Goal: Task Accomplishment & Management: Use online tool/utility

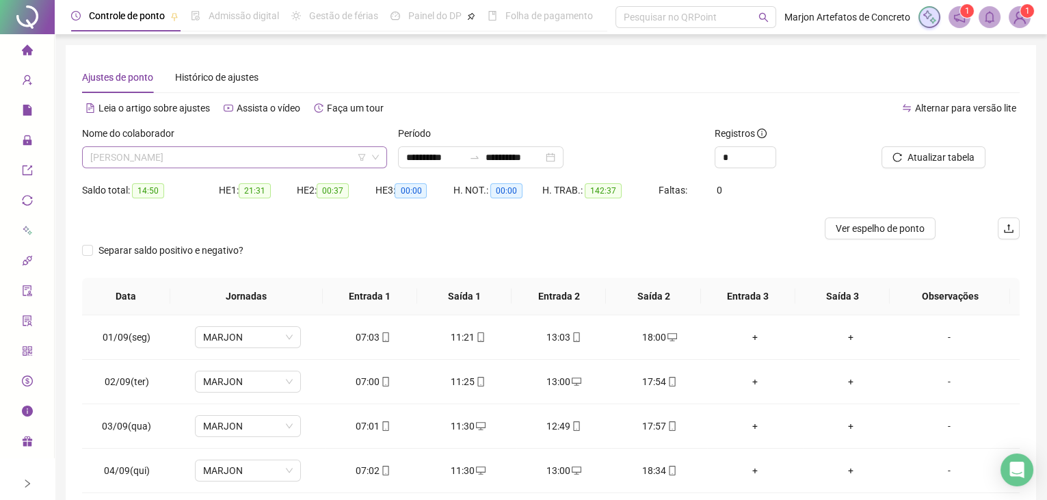
click at [211, 158] on span "[PERSON_NAME]" at bounding box center [234, 157] width 288 height 21
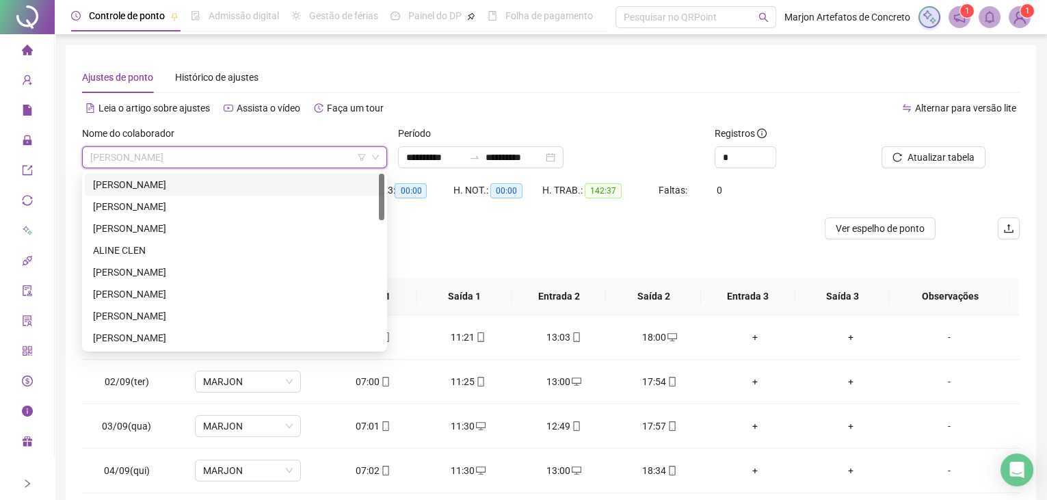
click at [136, 187] on div "[PERSON_NAME]" at bounding box center [234, 184] width 283 height 15
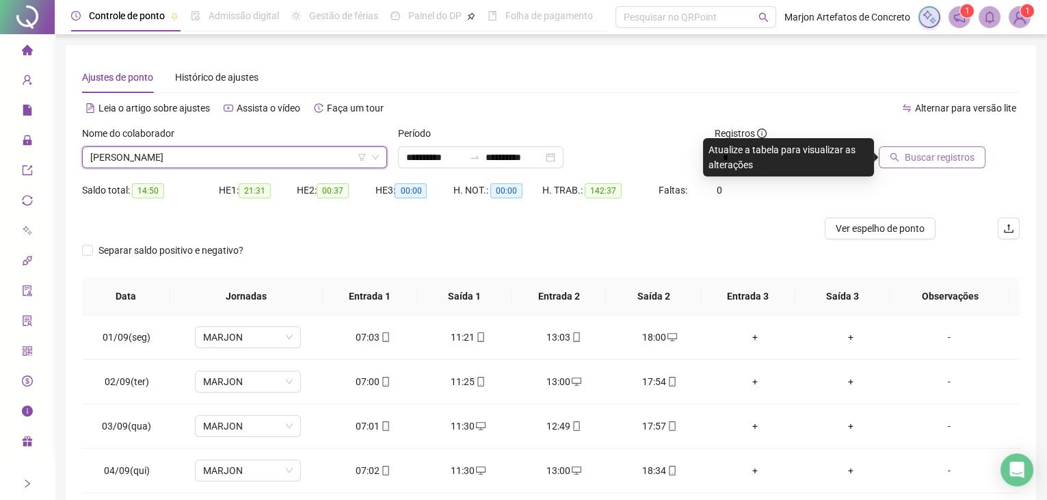
click at [911, 151] on span "Buscar registros" at bounding box center [939, 157] width 70 height 15
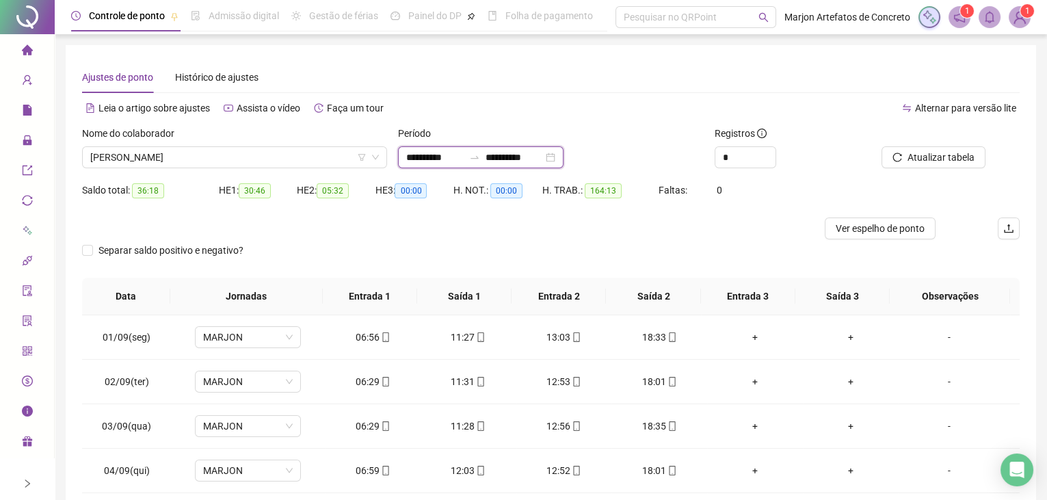
click at [420, 152] on input "**********" at bounding box center [434, 157] width 57 height 15
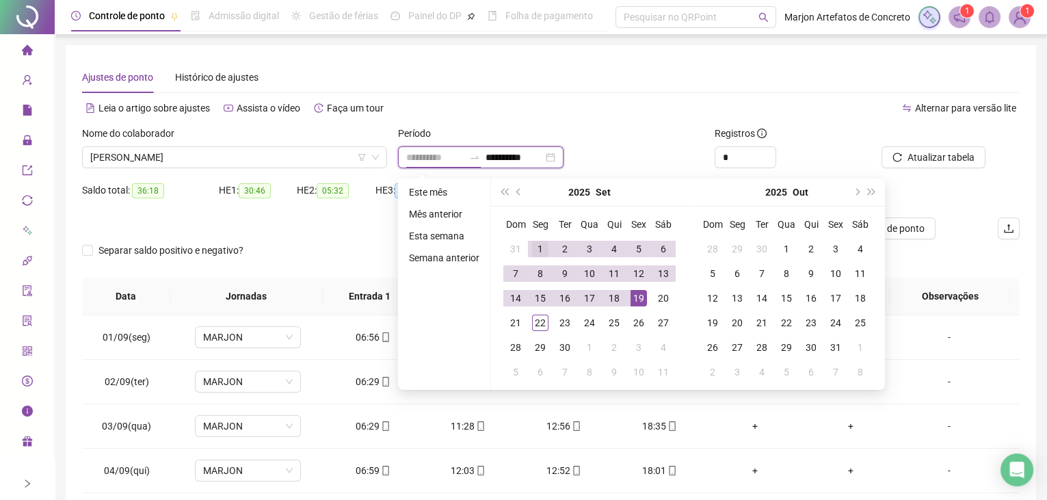
type input "**********"
drag, startPoint x: 532, startPoint y: 251, endPoint x: 615, endPoint y: 264, distance: 83.7
click at [537, 250] on div "1" at bounding box center [540, 249] width 16 height 16
type input "**********"
click at [537, 323] on div "22" at bounding box center [540, 322] width 16 height 16
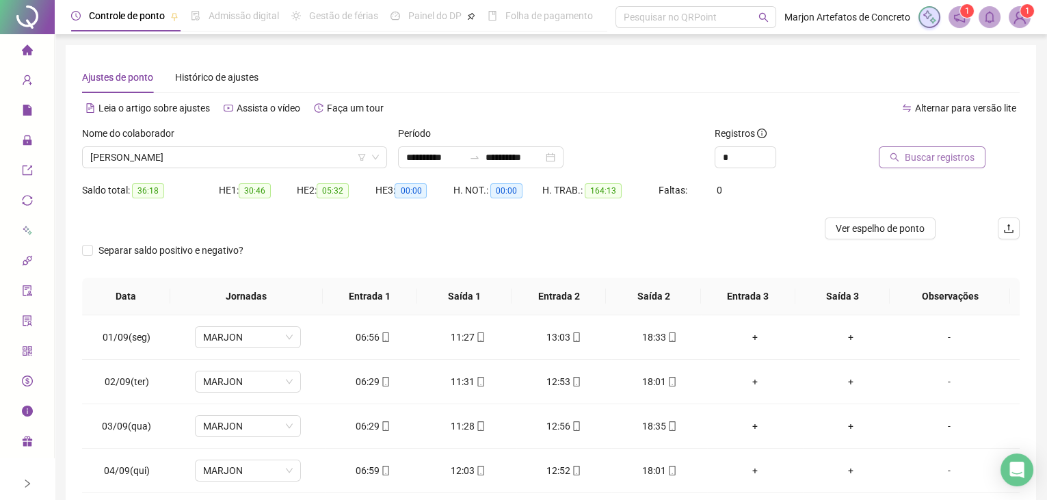
click at [947, 151] on span "Buscar registros" at bounding box center [939, 157] width 70 height 15
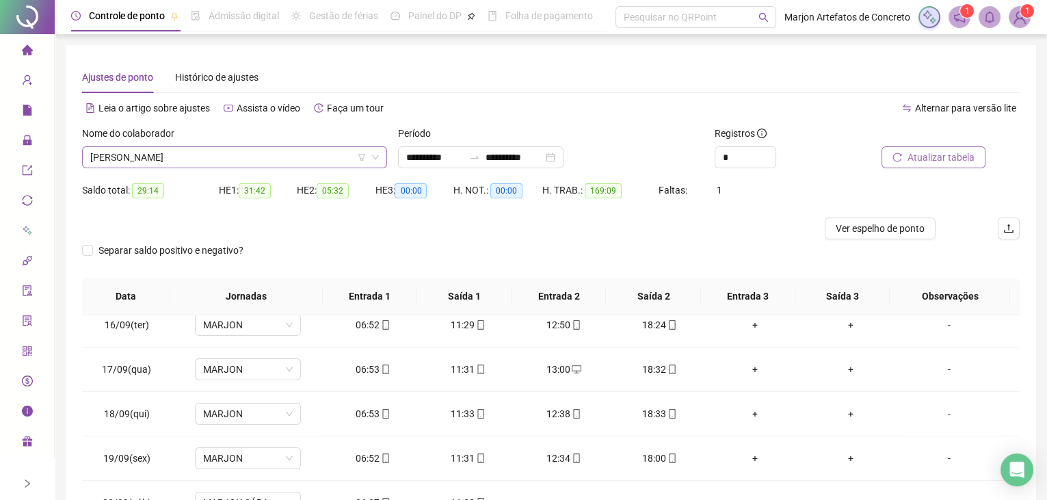
click at [265, 154] on span "[PERSON_NAME]" at bounding box center [234, 157] width 288 height 21
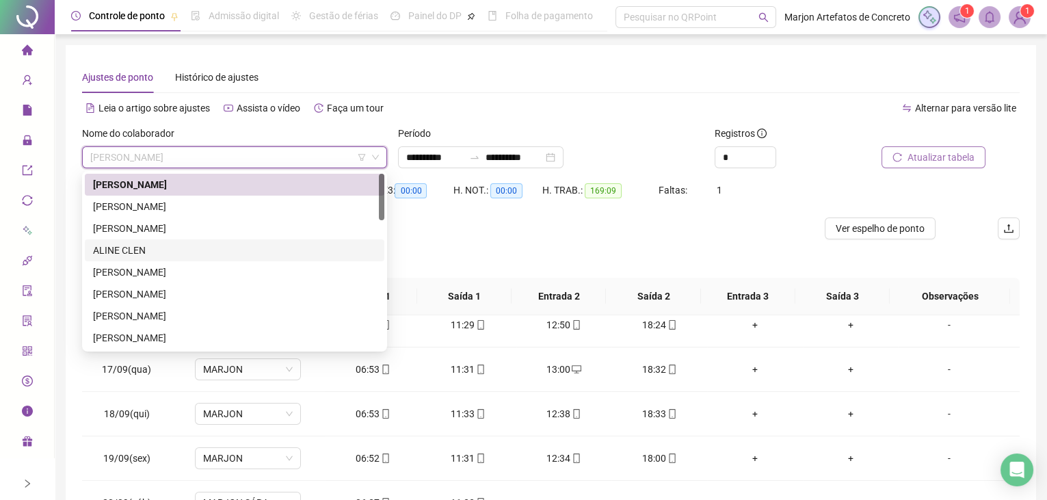
drag, startPoint x: 151, startPoint y: 250, endPoint x: 211, endPoint y: 245, distance: 60.3
click at [154, 245] on div "ALINE CLEN" at bounding box center [234, 250] width 283 height 15
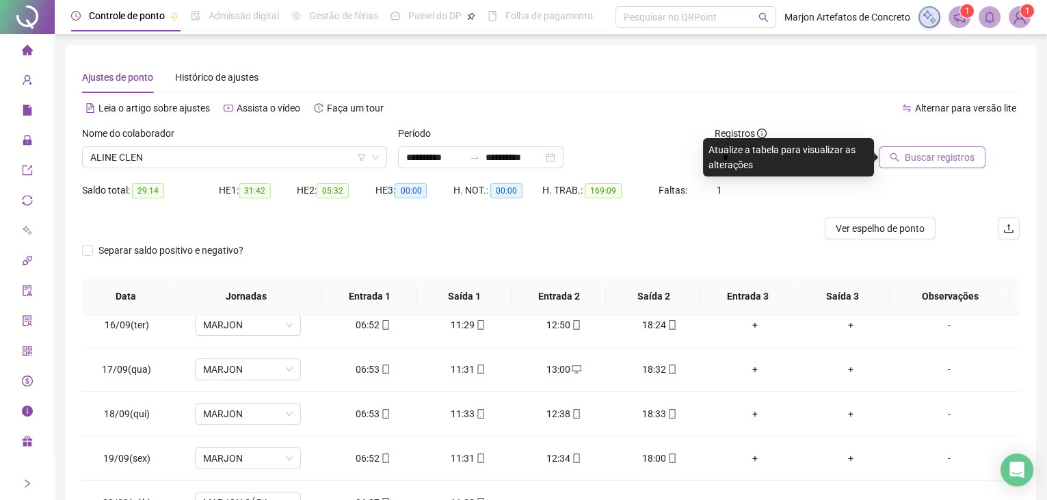
click at [891, 159] on button "Buscar registros" at bounding box center [931, 157] width 107 height 22
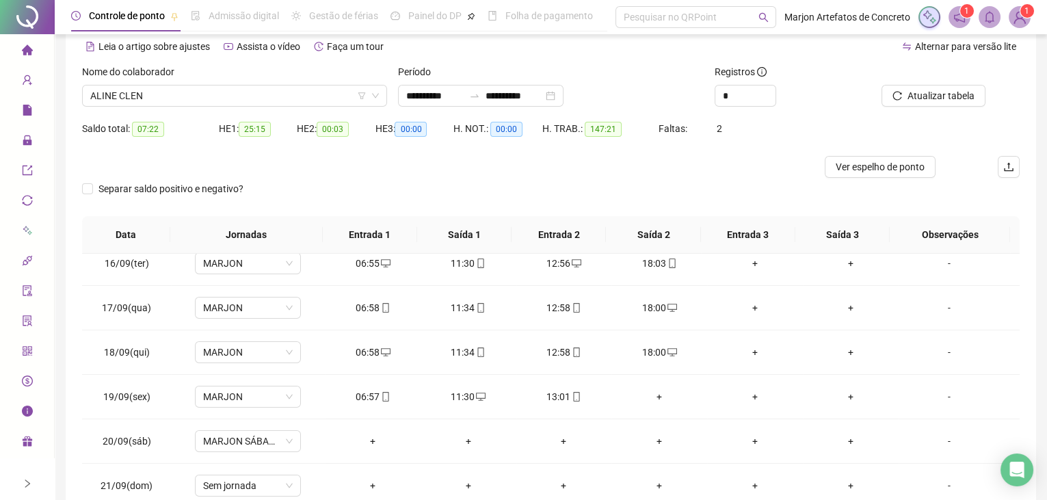
scroll to position [124, 0]
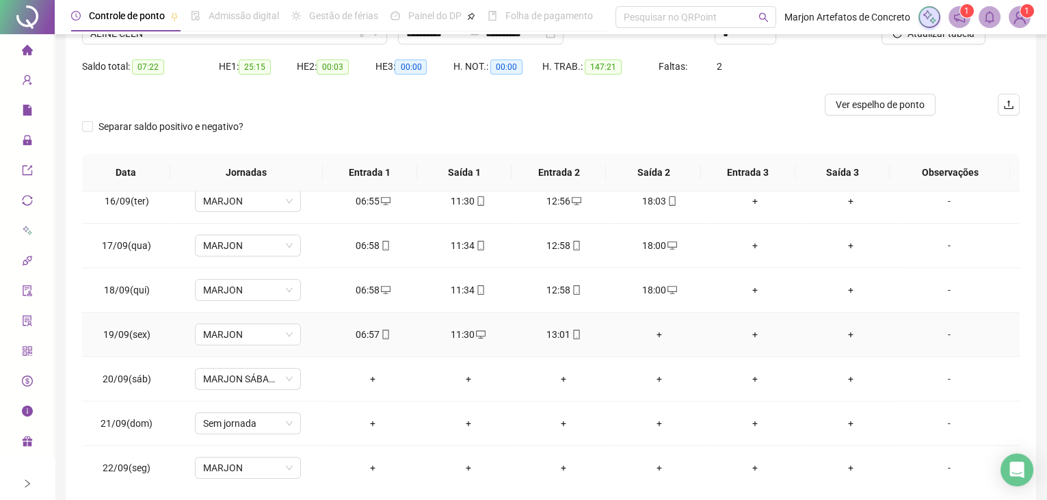
click at [659, 327] on div "+" at bounding box center [659, 334] width 74 height 15
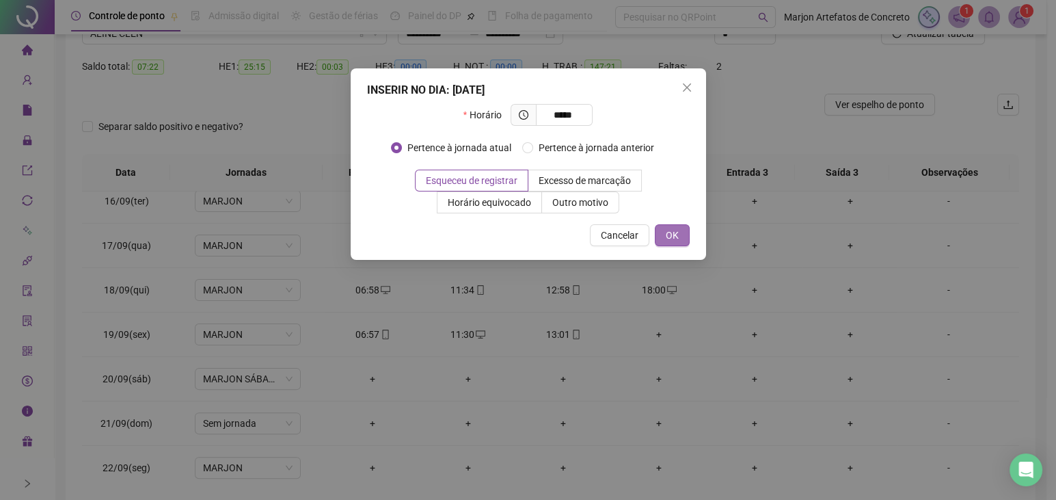
type input "*****"
click at [666, 231] on span "OK" at bounding box center [672, 235] width 13 height 15
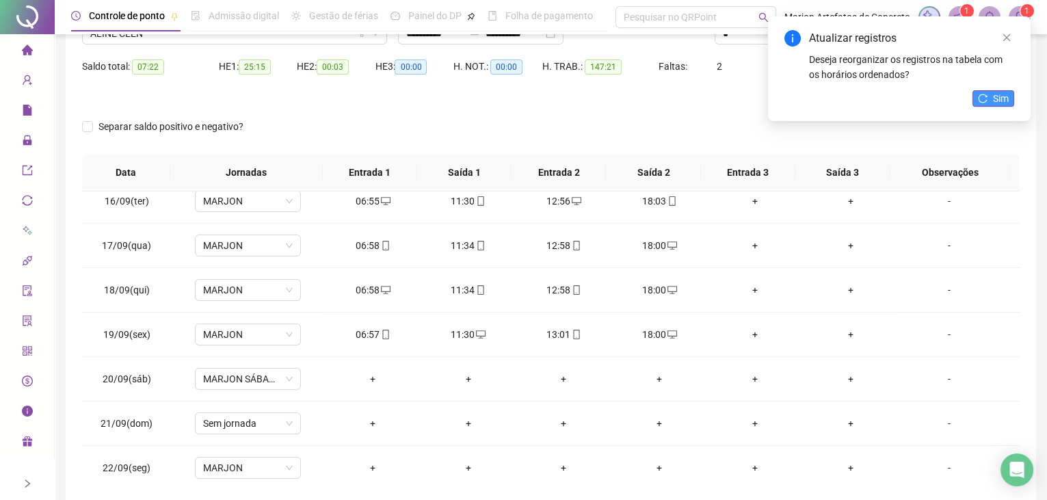
click at [991, 102] on button "Sim" at bounding box center [993, 98] width 42 height 16
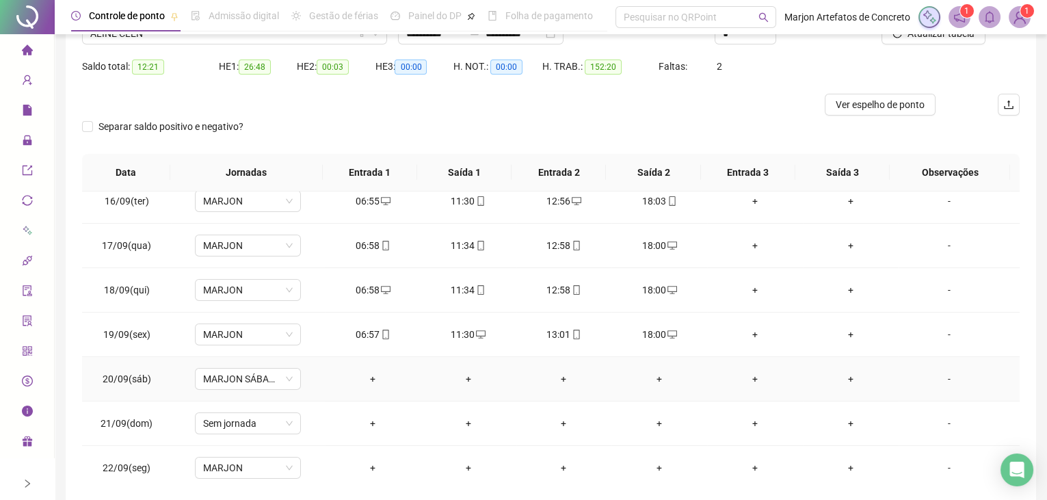
click at [366, 373] on div "+" at bounding box center [373, 378] width 74 height 15
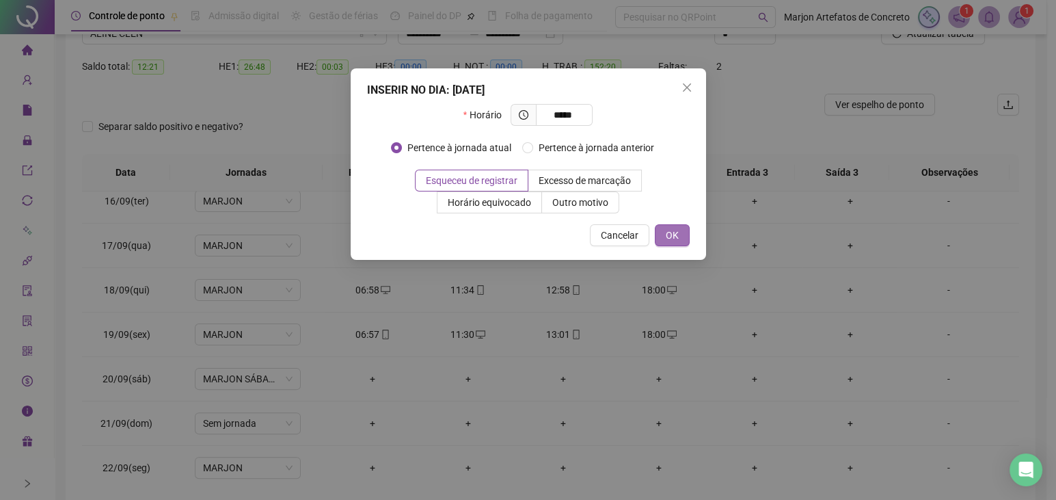
type input "*****"
click at [664, 237] on button "OK" at bounding box center [672, 235] width 35 height 22
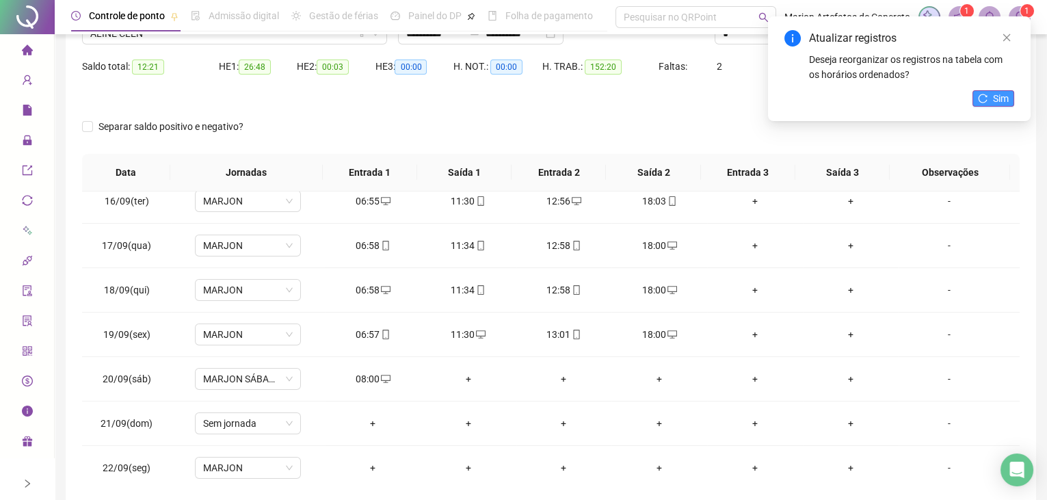
click at [991, 100] on button "Sim" at bounding box center [993, 98] width 42 height 16
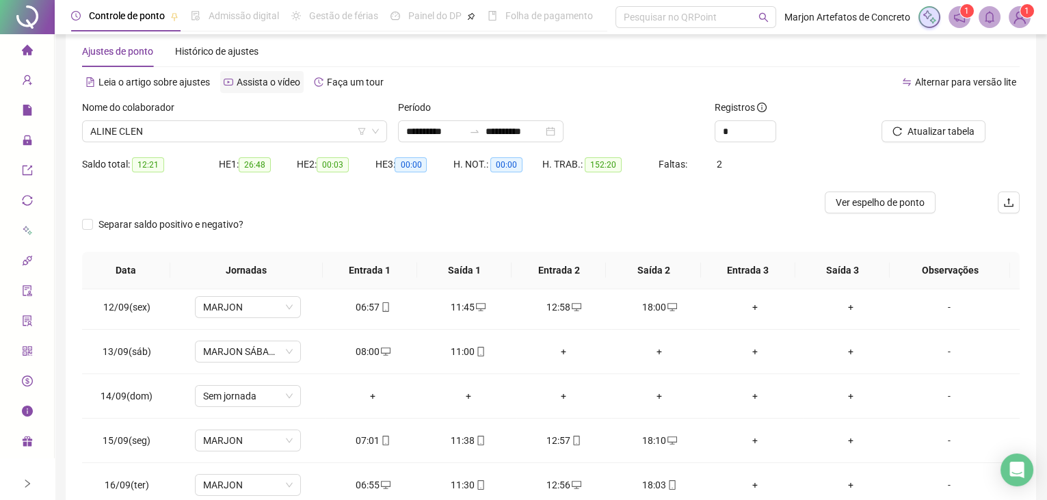
scroll to position [0, 0]
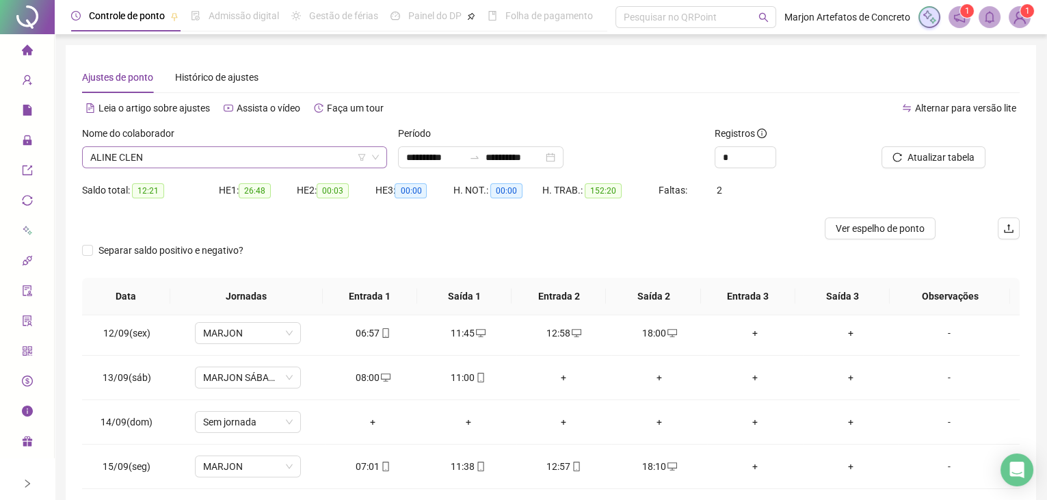
click at [211, 157] on span "ALINE CLEN" at bounding box center [234, 157] width 288 height 21
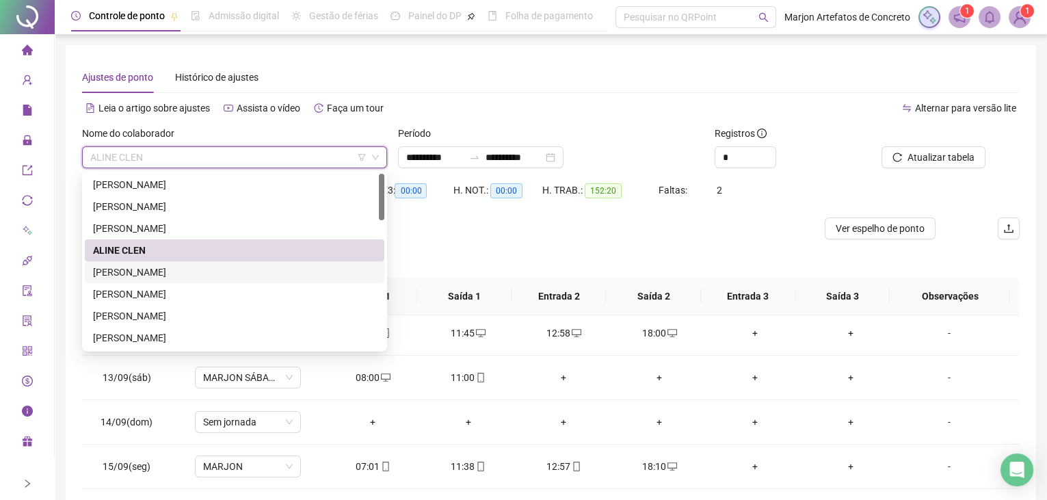
drag, startPoint x: 165, startPoint y: 273, endPoint x: 301, endPoint y: 257, distance: 137.7
click at [166, 271] on div "[PERSON_NAME]" at bounding box center [234, 272] width 283 height 15
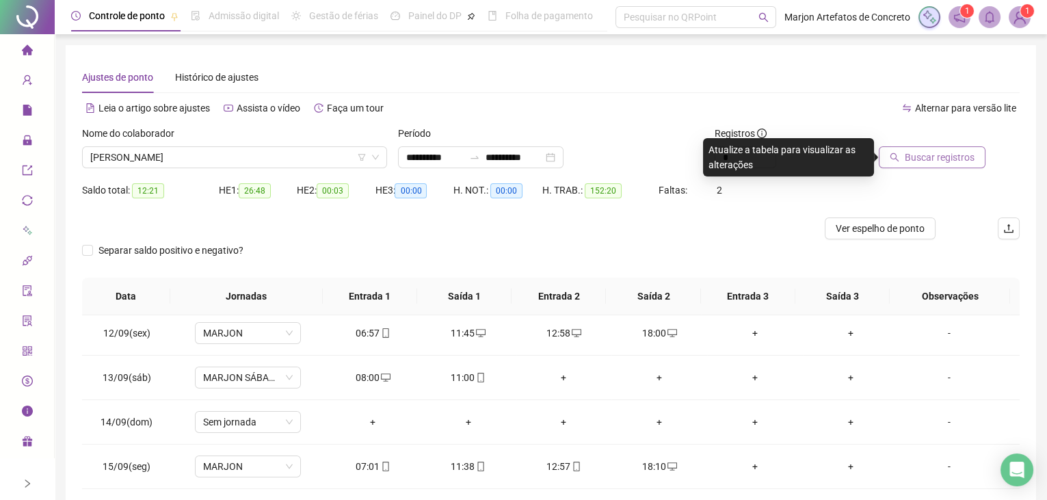
click at [914, 161] on span "Buscar registros" at bounding box center [939, 157] width 70 height 15
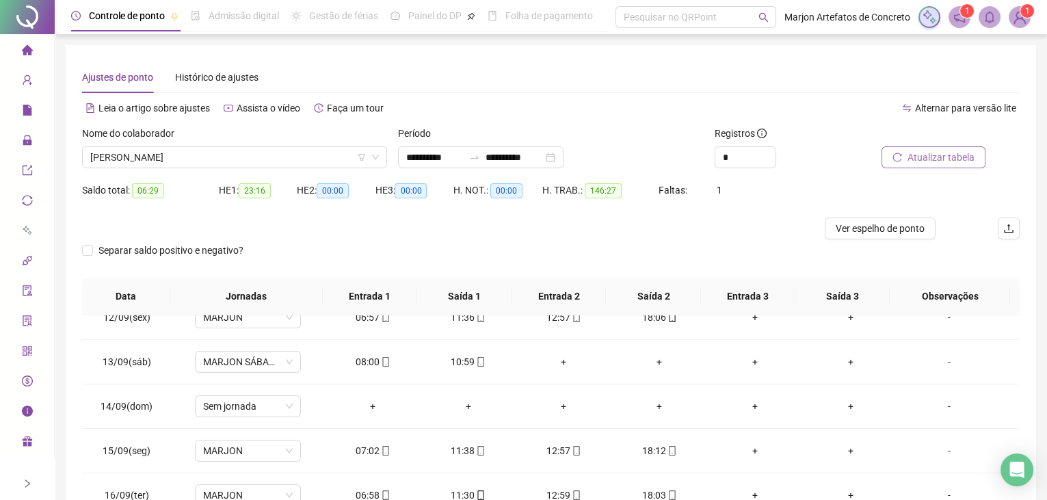
scroll to position [431, 0]
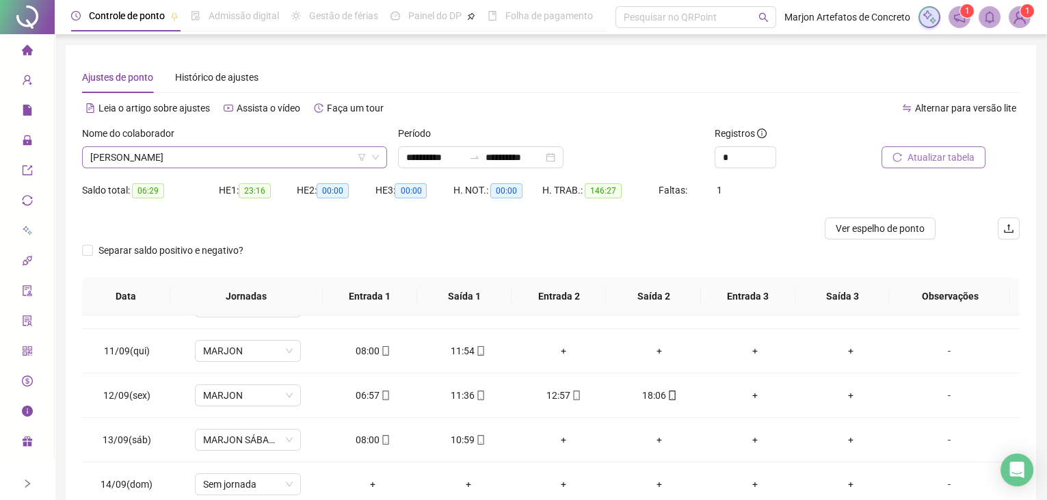
click at [203, 157] on span "[PERSON_NAME]" at bounding box center [234, 157] width 288 height 21
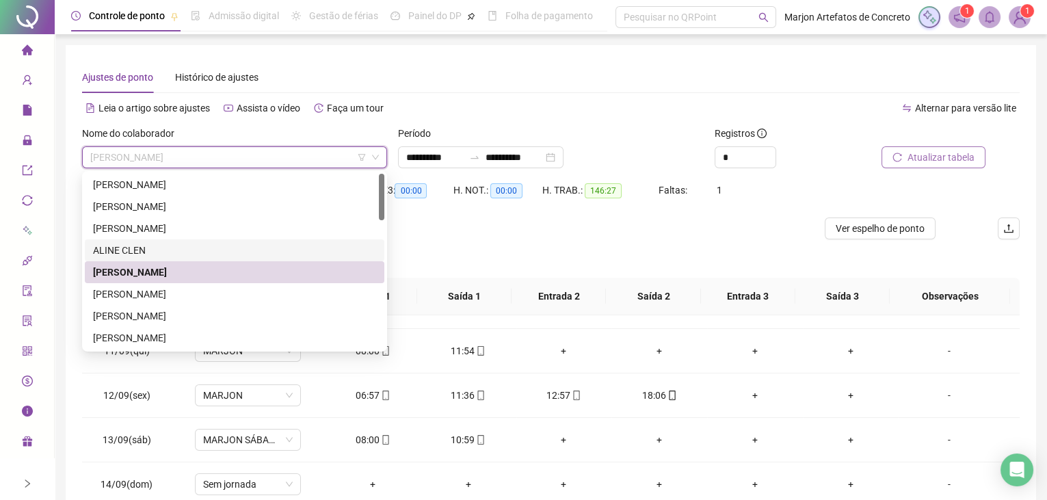
click at [165, 247] on div "ALINE CLEN" at bounding box center [234, 250] width 283 height 15
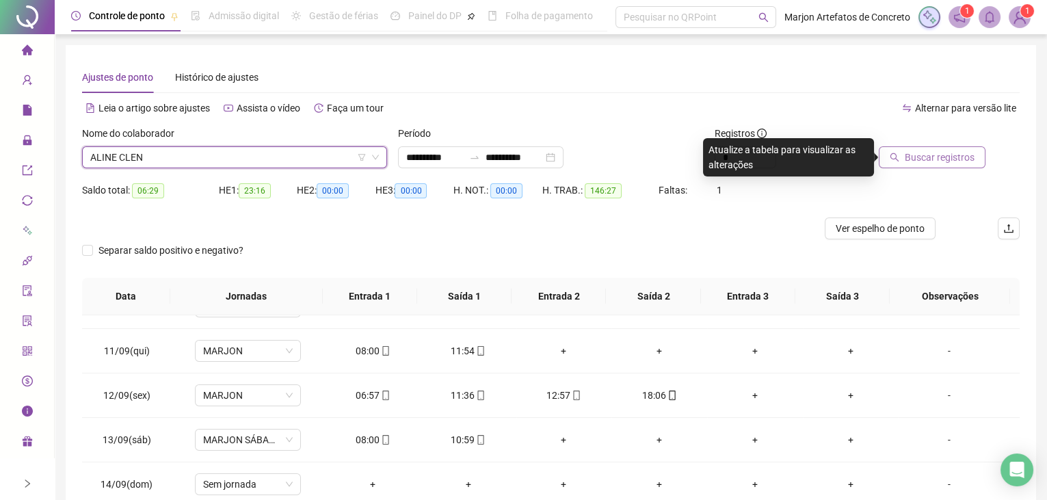
click at [940, 151] on span "Buscar registros" at bounding box center [939, 157] width 70 height 15
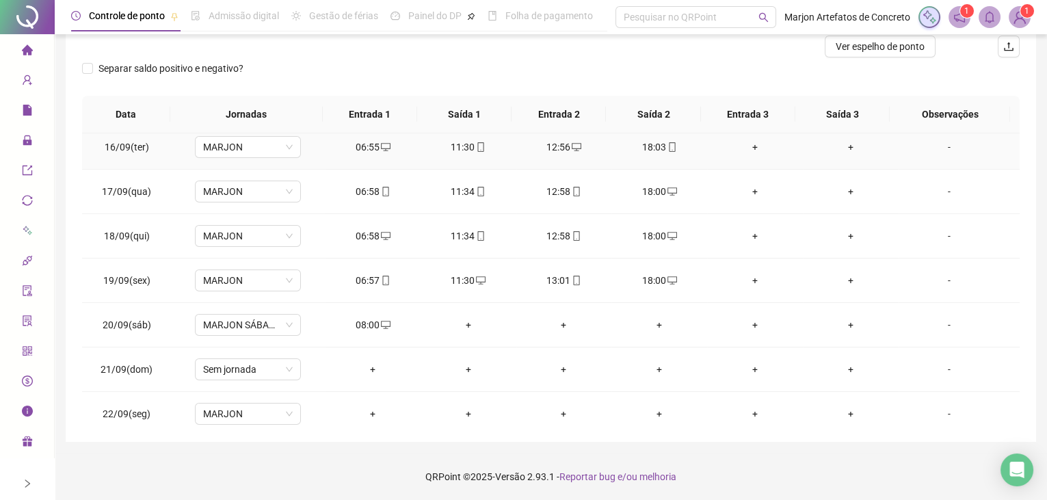
scroll to position [679, 0]
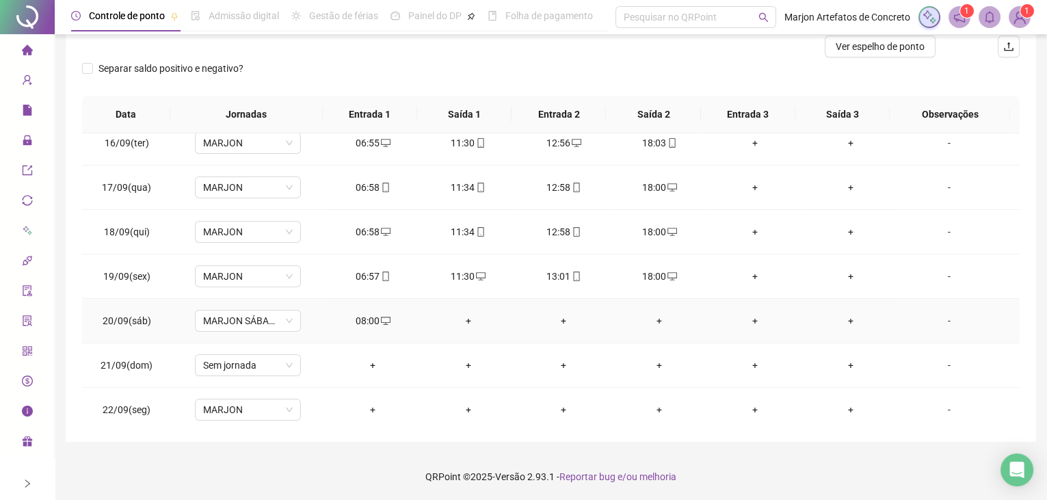
click at [461, 313] on div "+" at bounding box center [468, 320] width 74 height 15
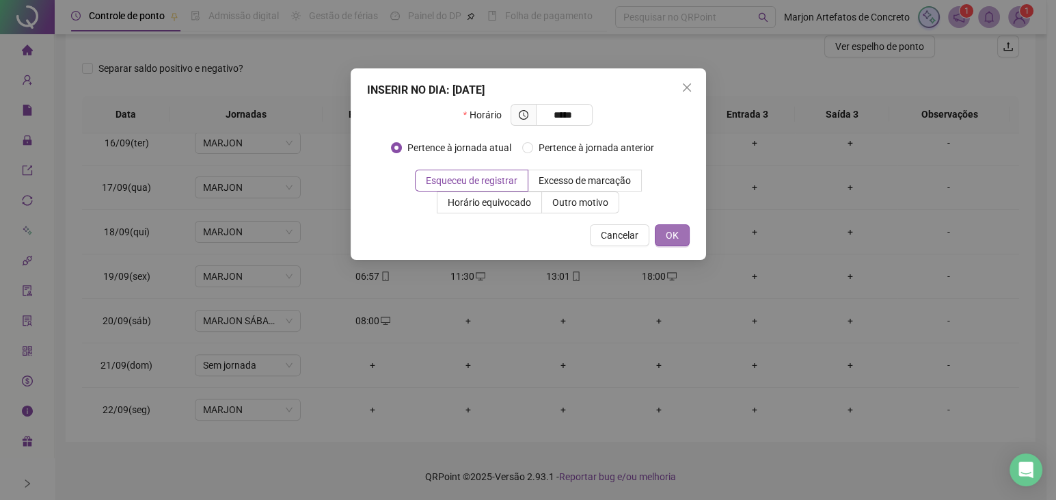
type input "*****"
click at [672, 234] on span "OK" at bounding box center [672, 235] width 13 height 15
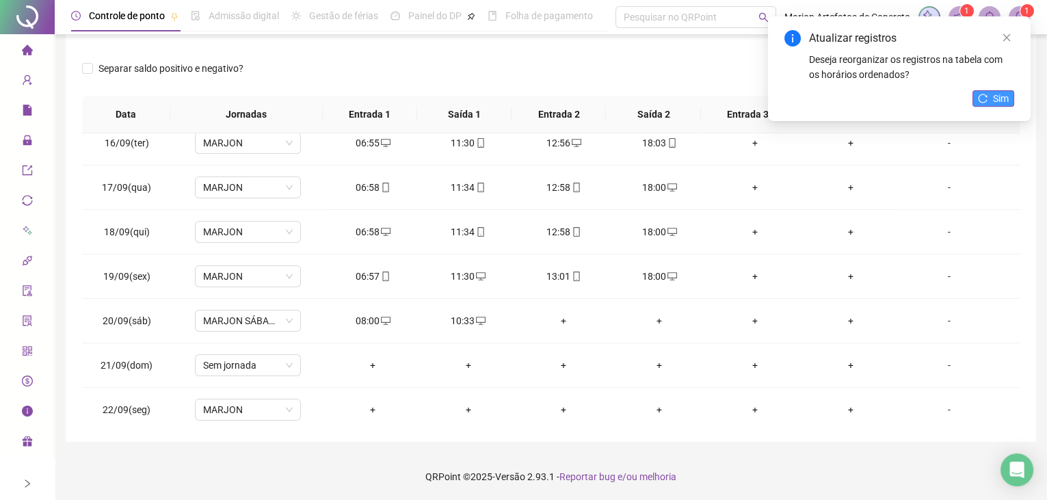
click at [1006, 101] on span "Sim" at bounding box center [1001, 98] width 16 height 15
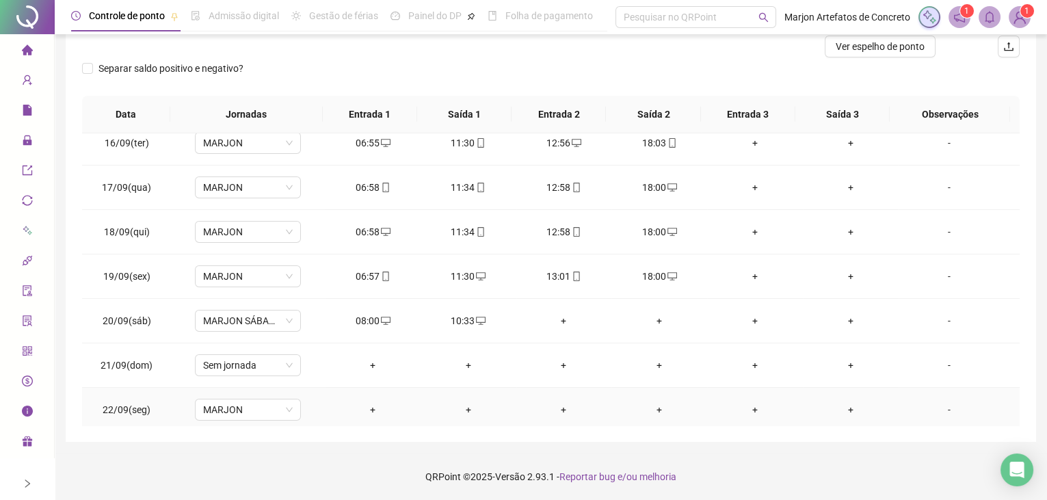
drag, startPoint x: 364, startPoint y: 404, endPoint x: 366, endPoint y: 396, distance: 8.3
click at [366, 402] on div "+" at bounding box center [373, 409] width 74 height 15
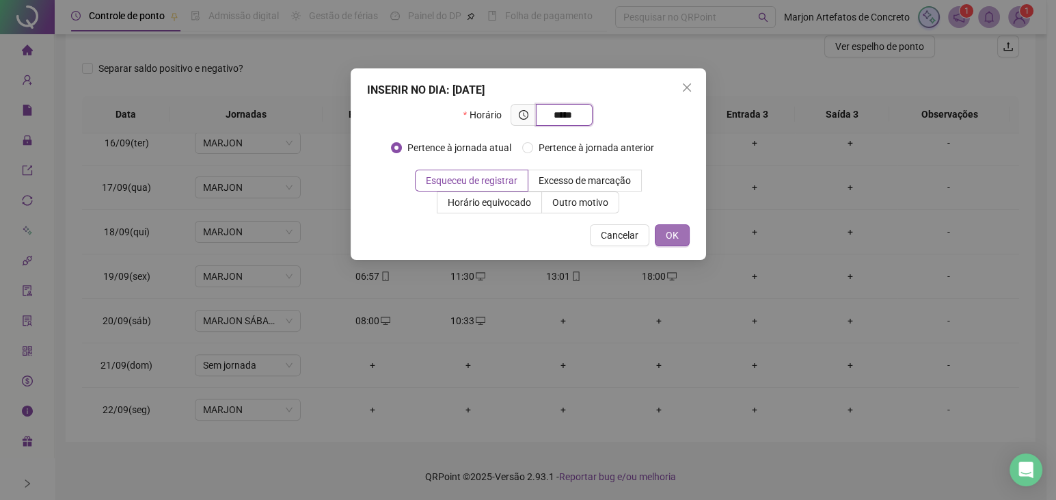
type input "*****"
click at [673, 232] on span "OK" at bounding box center [672, 235] width 13 height 15
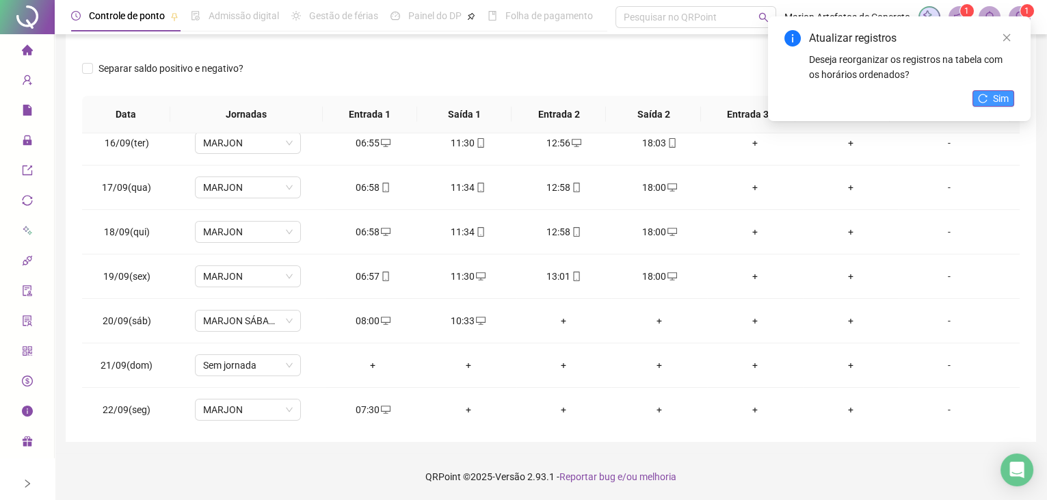
click at [999, 101] on span "Sim" at bounding box center [1001, 98] width 16 height 15
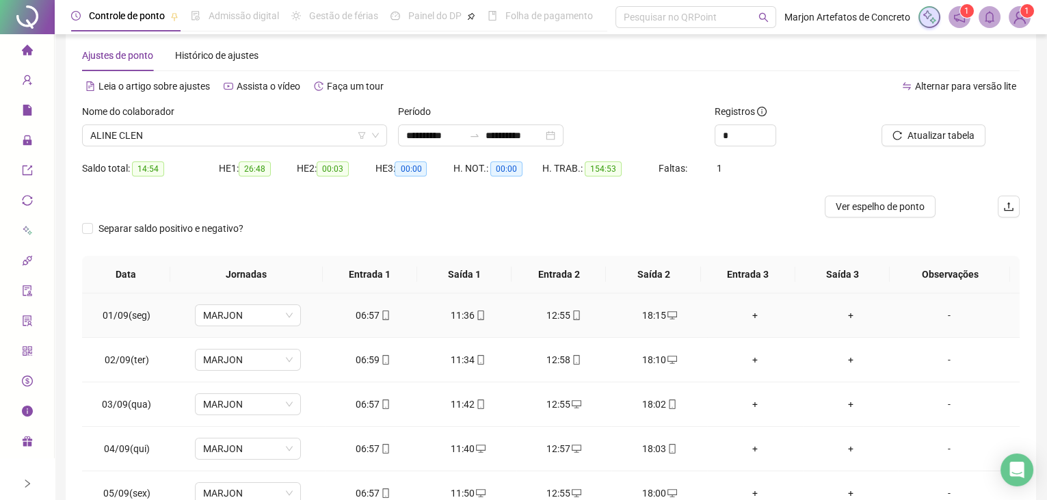
scroll to position [0, 0]
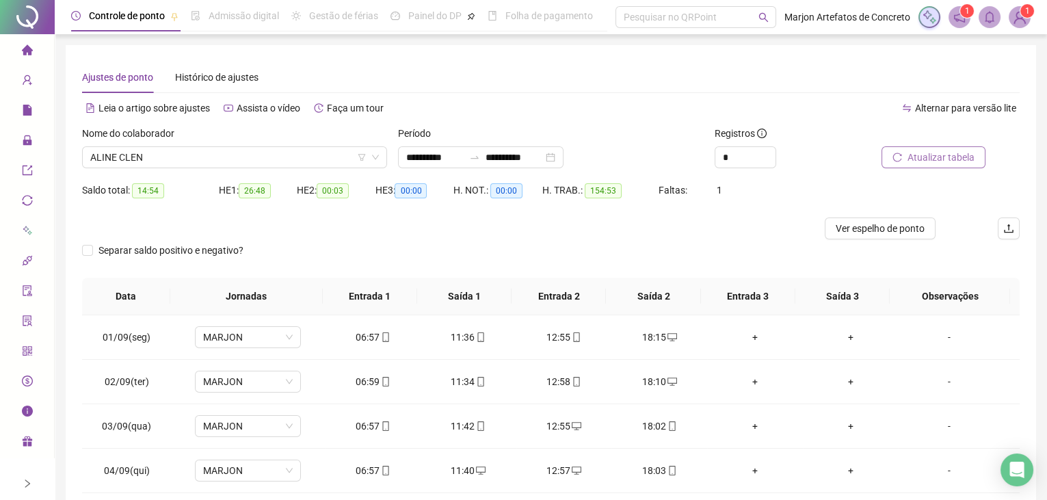
click at [941, 154] on span "Atualizar tabela" at bounding box center [940, 157] width 67 height 15
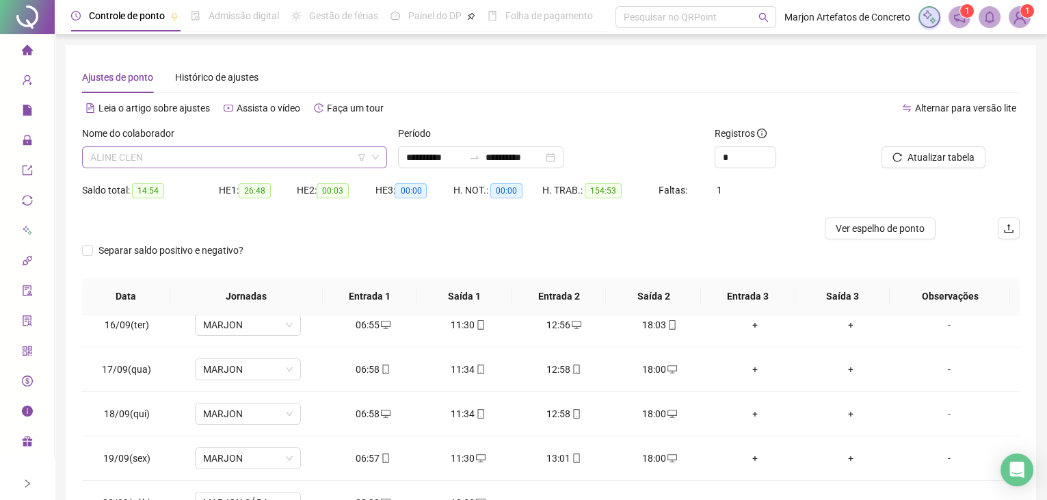
click at [204, 155] on span "ALINE CLEN" at bounding box center [234, 157] width 288 height 21
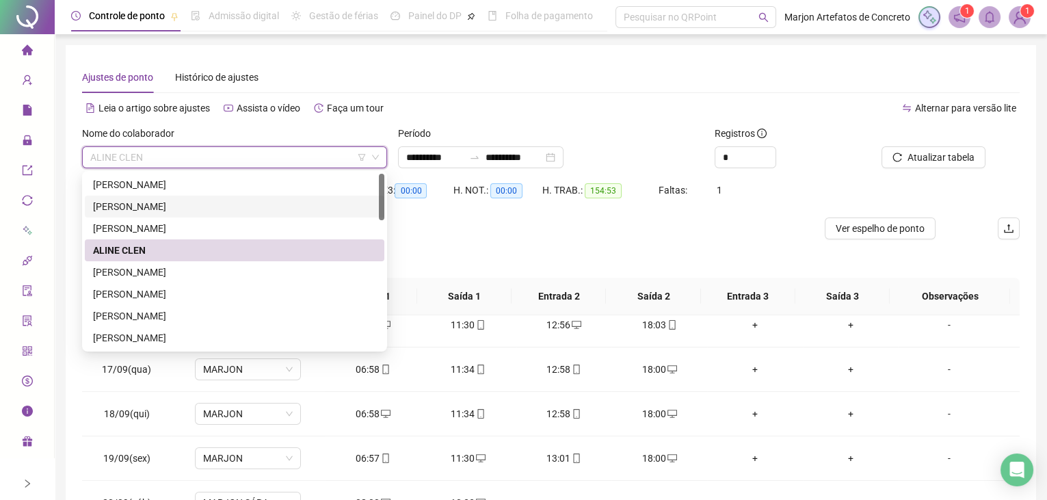
drag, startPoint x: 217, startPoint y: 208, endPoint x: 288, endPoint y: 202, distance: 70.6
click at [219, 207] on div "[PERSON_NAME]" at bounding box center [234, 206] width 283 height 15
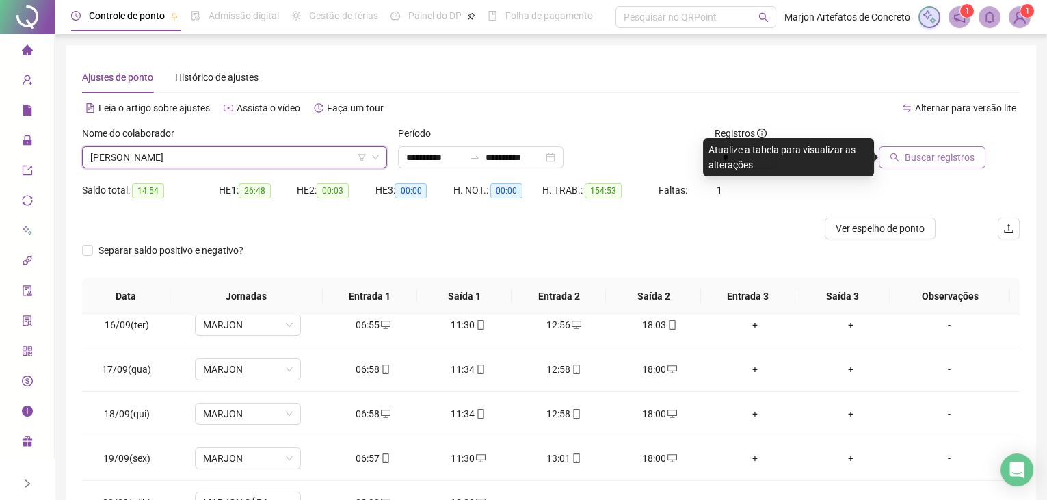
click at [956, 159] on span "Buscar registros" at bounding box center [939, 157] width 70 height 15
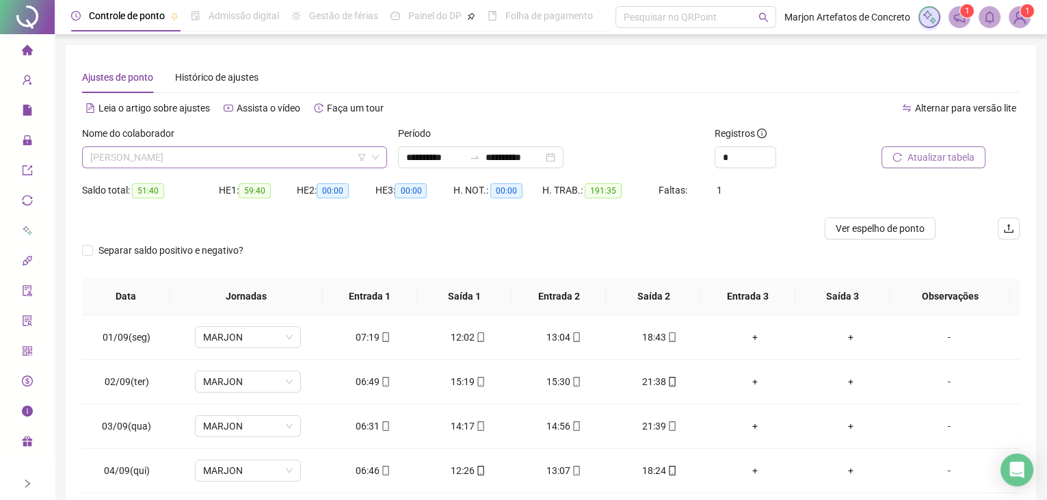
click at [234, 155] on span "[PERSON_NAME]" at bounding box center [234, 157] width 288 height 21
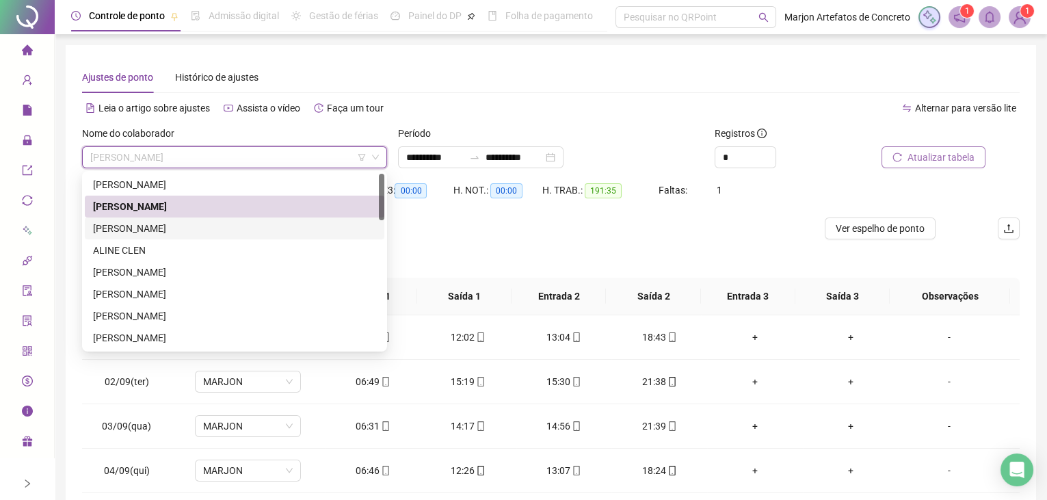
drag, startPoint x: 204, startPoint y: 228, endPoint x: 214, endPoint y: 225, distance: 10.0
click at [204, 228] on div "[PERSON_NAME]" at bounding box center [234, 228] width 283 height 15
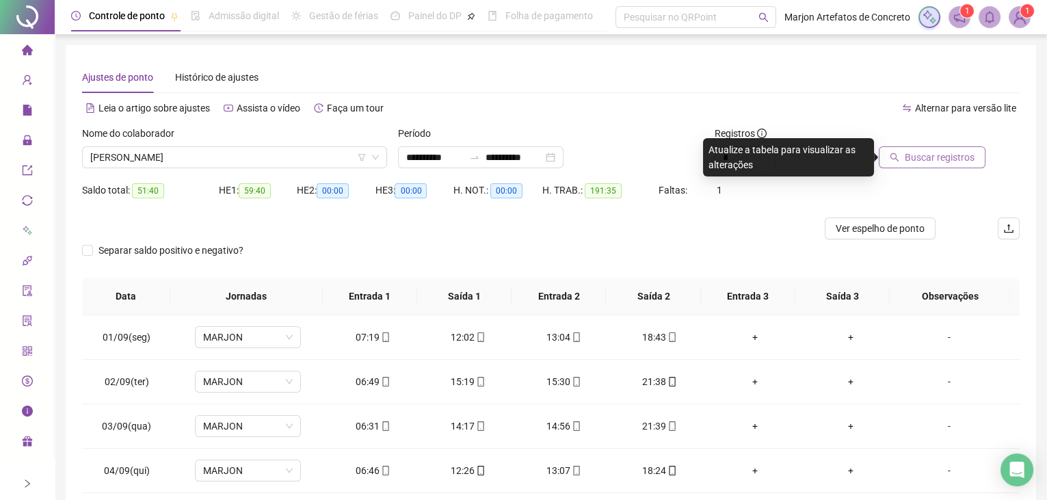
click at [934, 161] on span "Buscar registros" at bounding box center [939, 157] width 70 height 15
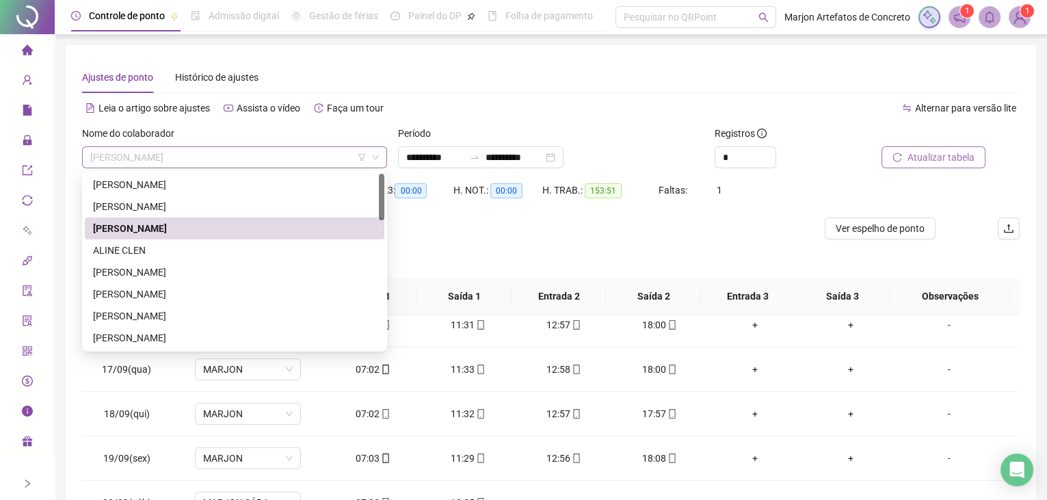
click at [229, 146] on div "[PERSON_NAME]" at bounding box center [234, 157] width 305 height 22
click at [166, 277] on div "[PERSON_NAME]" at bounding box center [234, 272] width 283 height 15
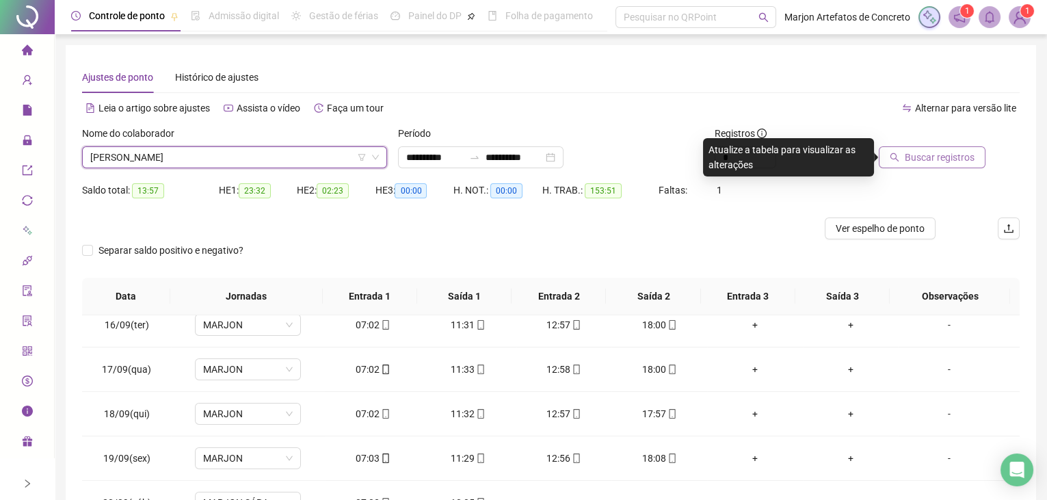
click at [199, 163] on span "[PERSON_NAME]" at bounding box center [234, 157] width 288 height 21
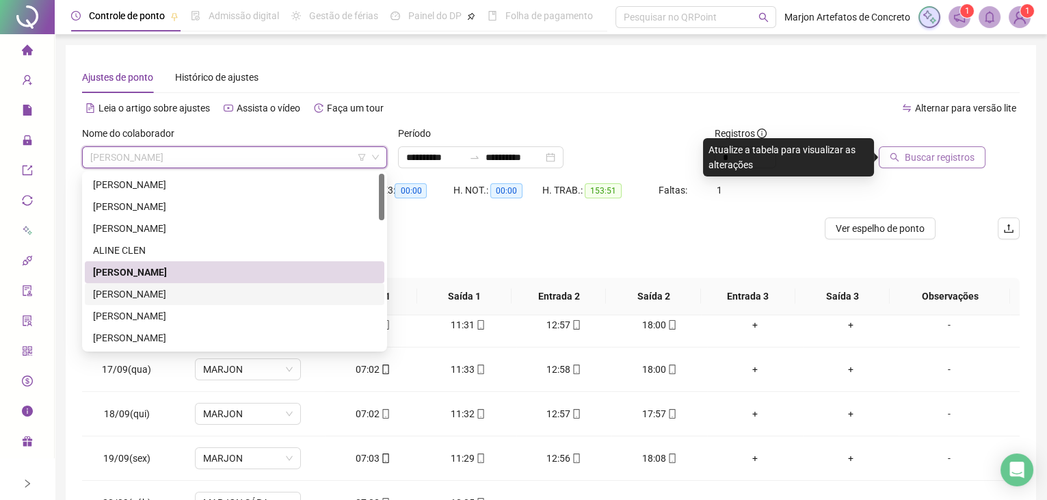
click at [199, 284] on div "[PERSON_NAME]" at bounding box center [234, 294] width 299 height 22
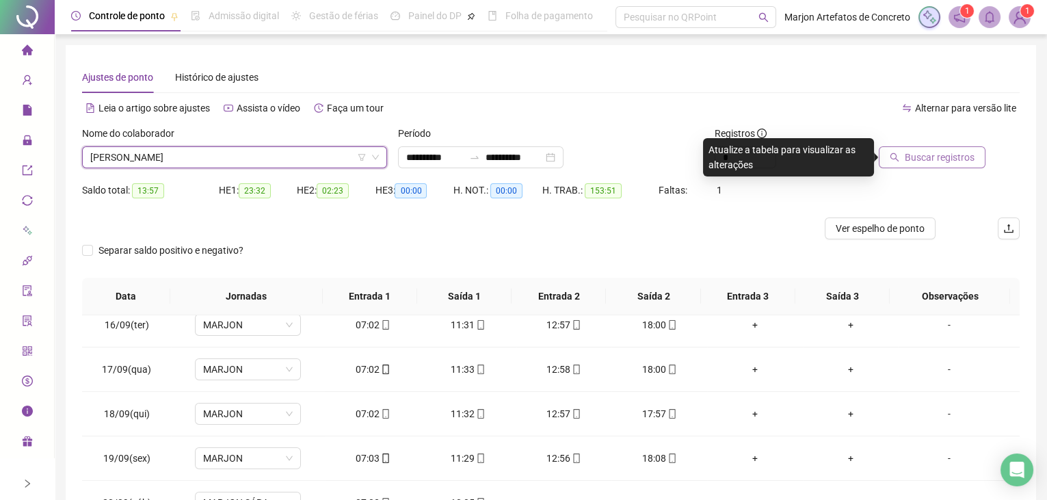
click at [921, 167] on button "Buscar registros" at bounding box center [931, 157] width 107 height 22
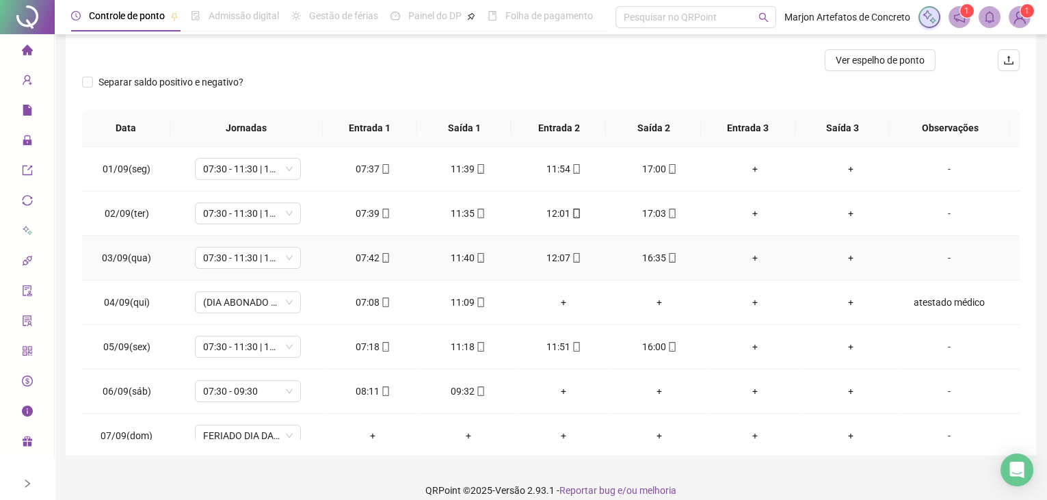
scroll to position [182, 0]
